Goal: Information Seeking & Learning: Learn about a topic

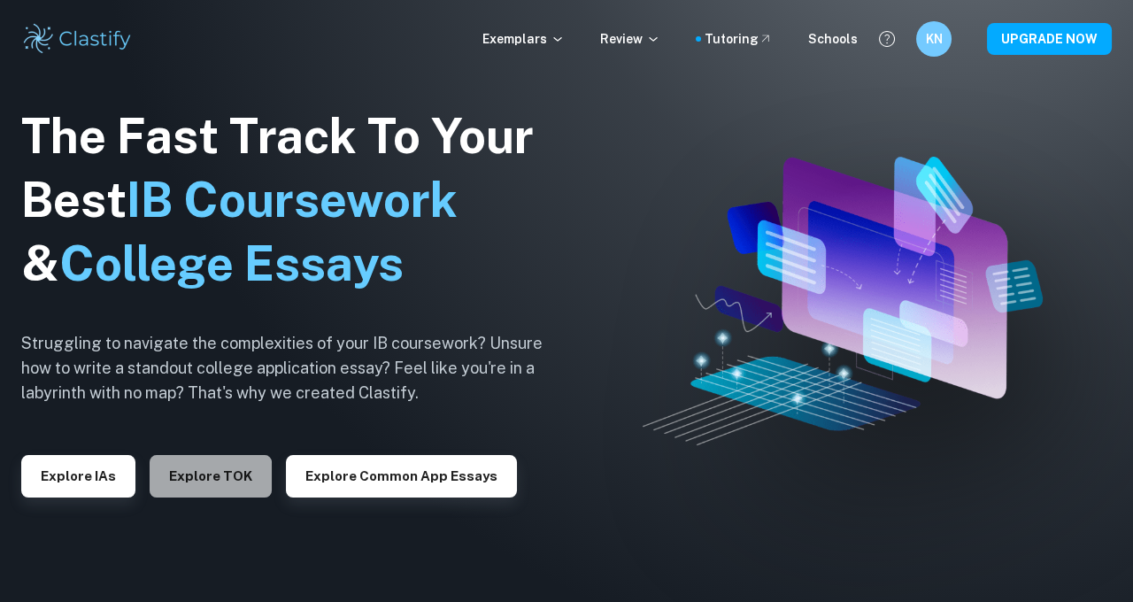
click at [202, 482] on button "Explore TOK" at bounding box center [211, 476] width 122 height 42
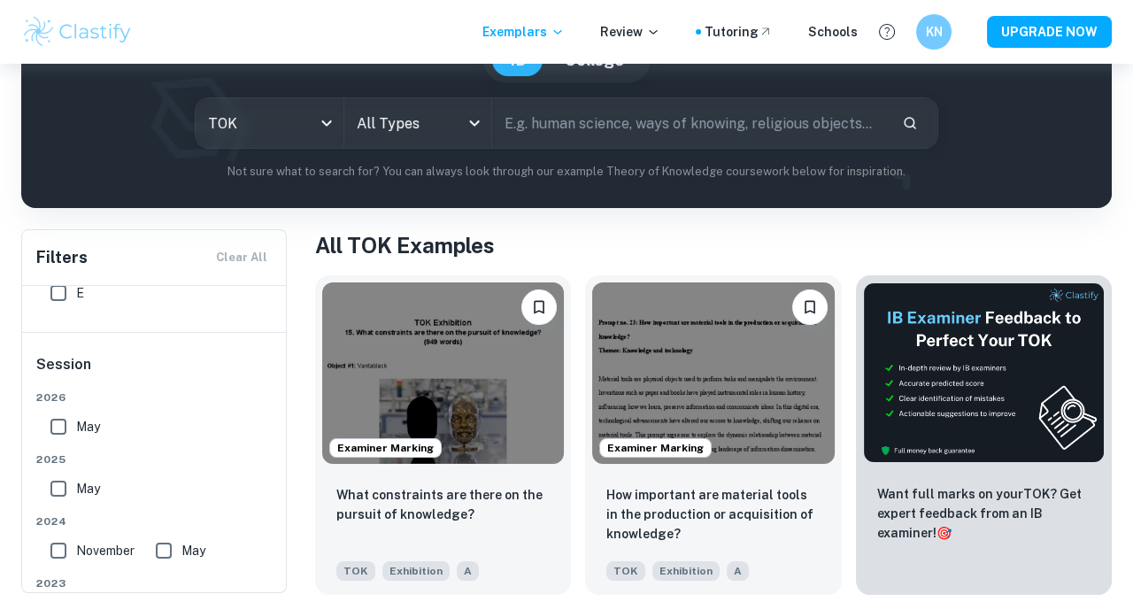
scroll to position [190, 0]
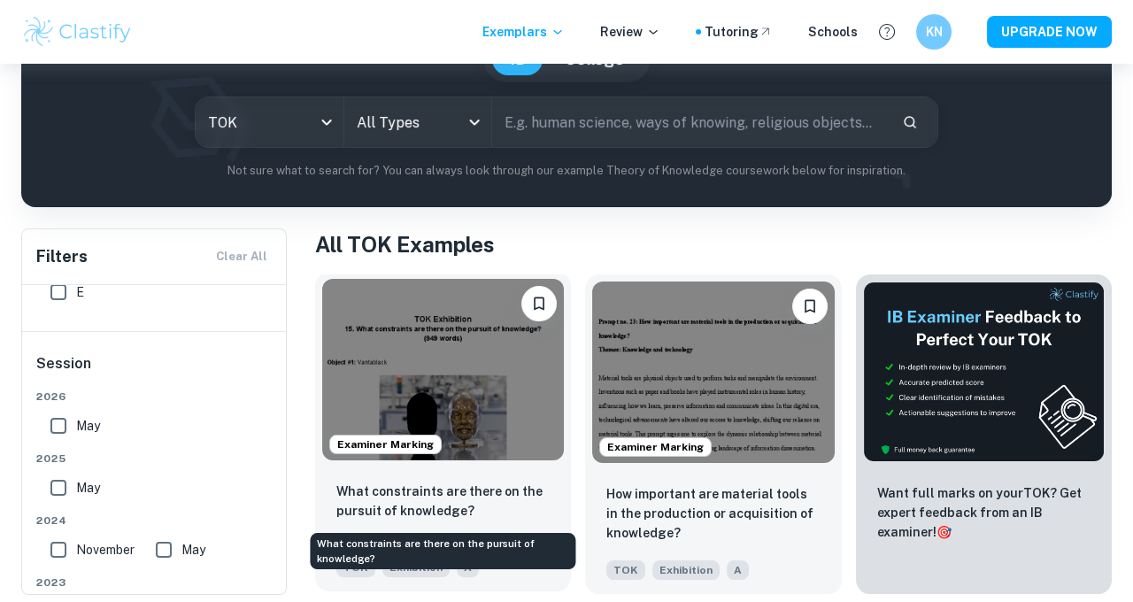
click at [502, 485] on p "What constraints are there on the pursuit of knowledge?" at bounding box center [442, 501] width 213 height 39
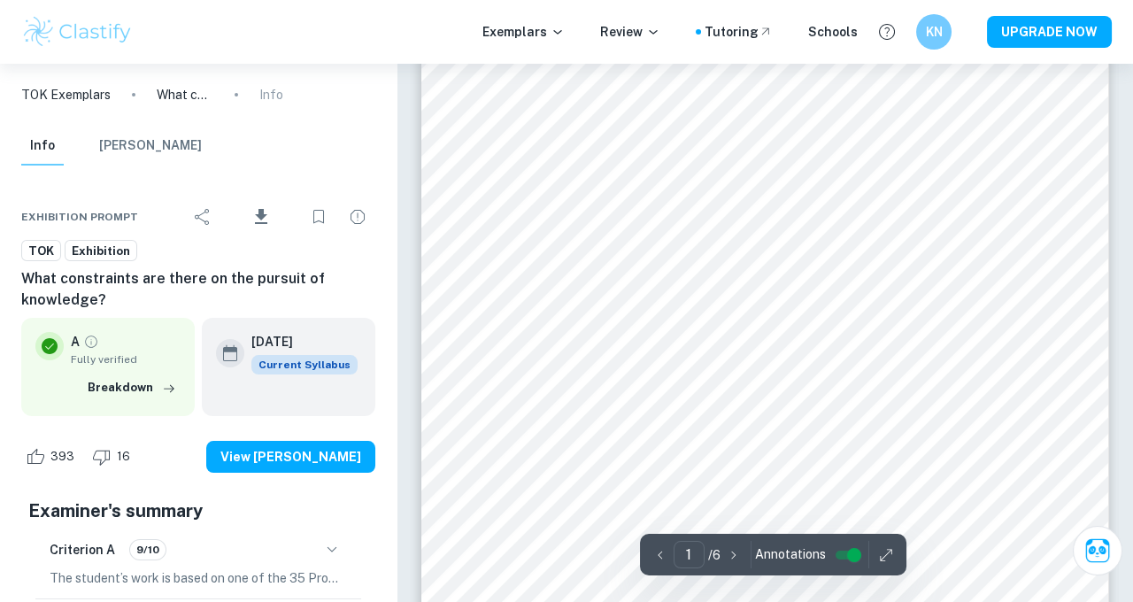
scroll to position [107, 0]
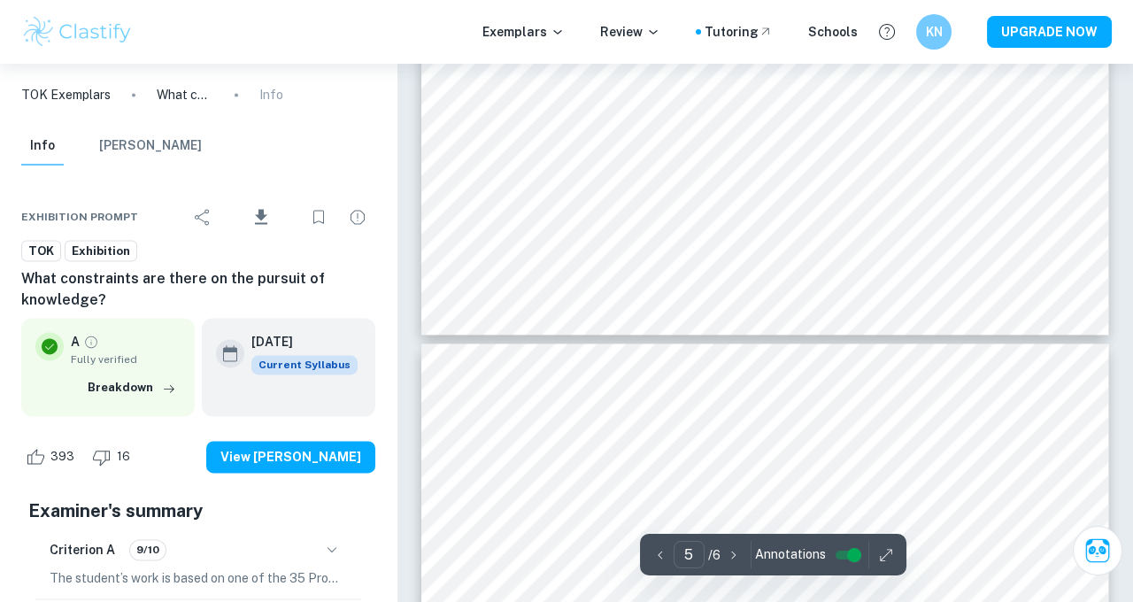
type input "6"
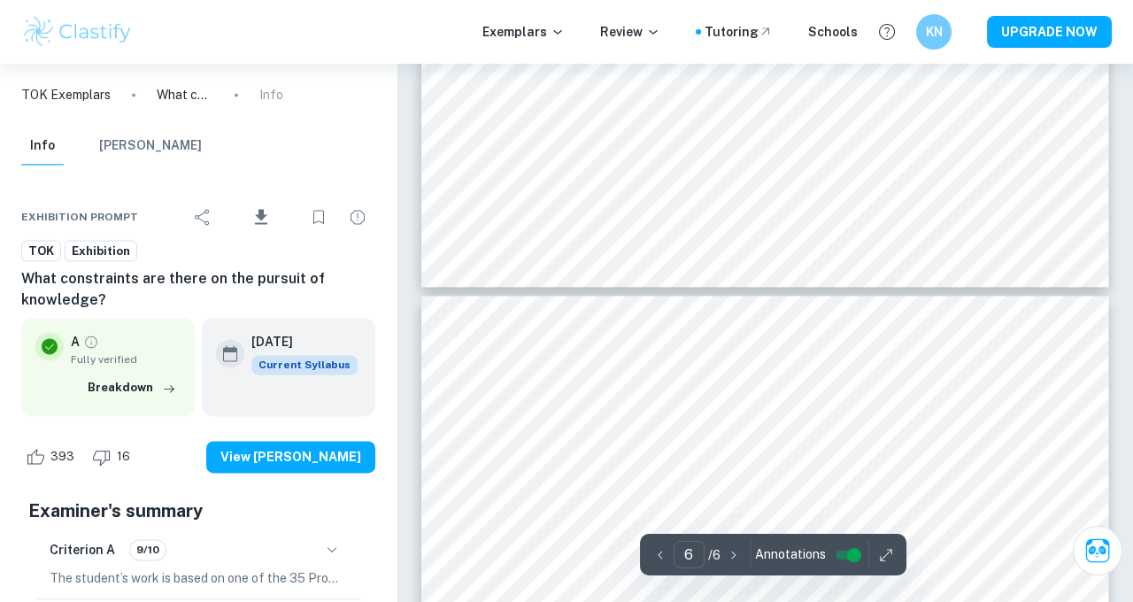
scroll to position [4529, 0]
